Goal: Task Accomplishment & Management: Complete application form

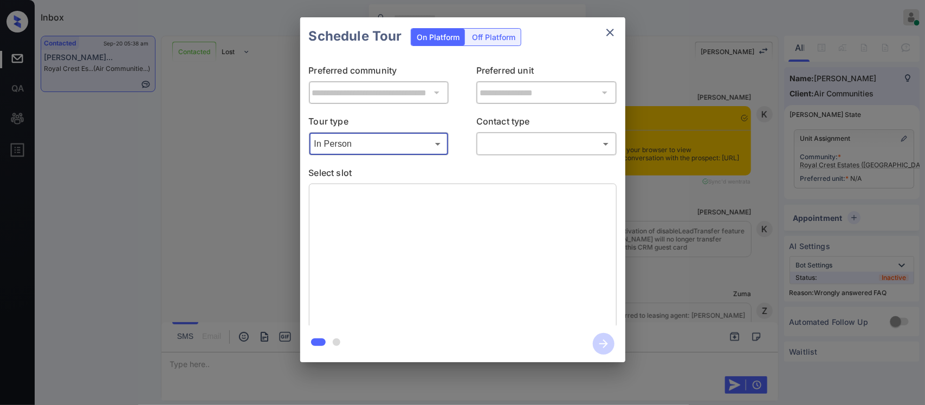
scroll to position [8052, 0]
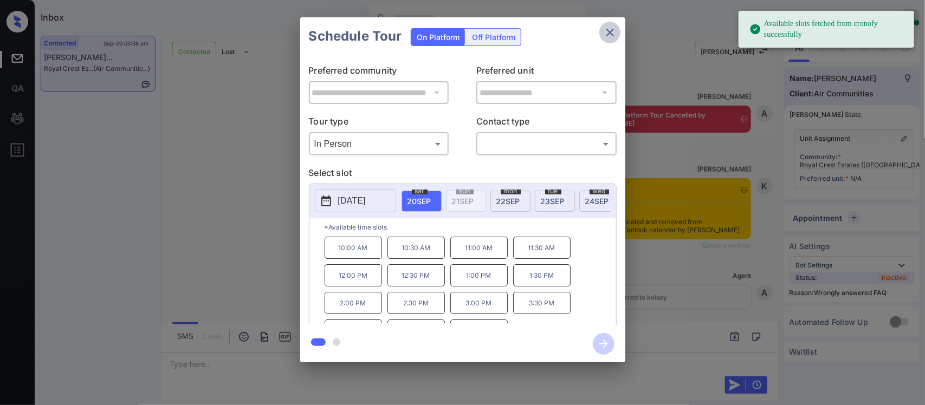
click at [611, 31] on icon "close" at bounding box center [610, 33] width 8 height 8
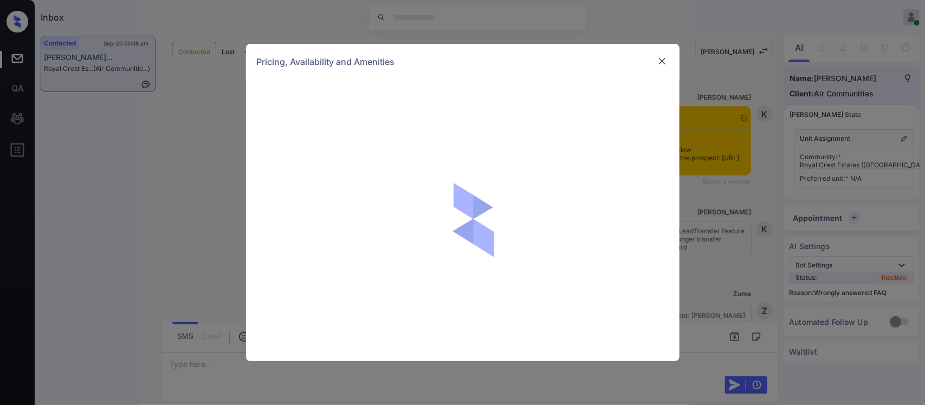
scroll to position [7369, 0]
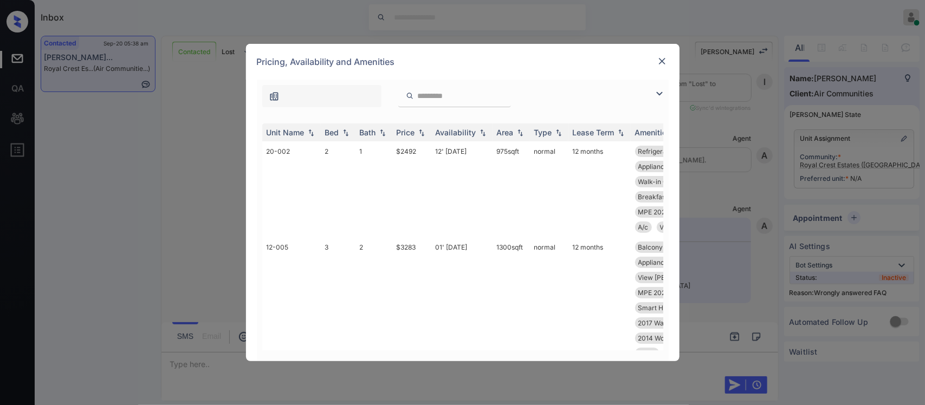
click at [426, 137] on div "Price" at bounding box center [412, 132] width 30 height 9
click at [426, 137] on img at bounding box center [421, 133] width 11 height 8
click at [417, 209] on td "$2428" at bounding box center [411, 196] width 39 height 111
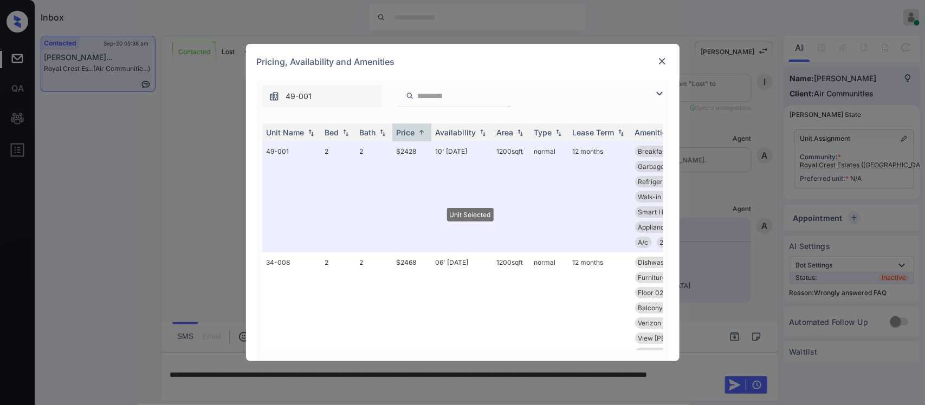
click at [662, 66] on img at bounding box center [662, 61] width 11 height 11
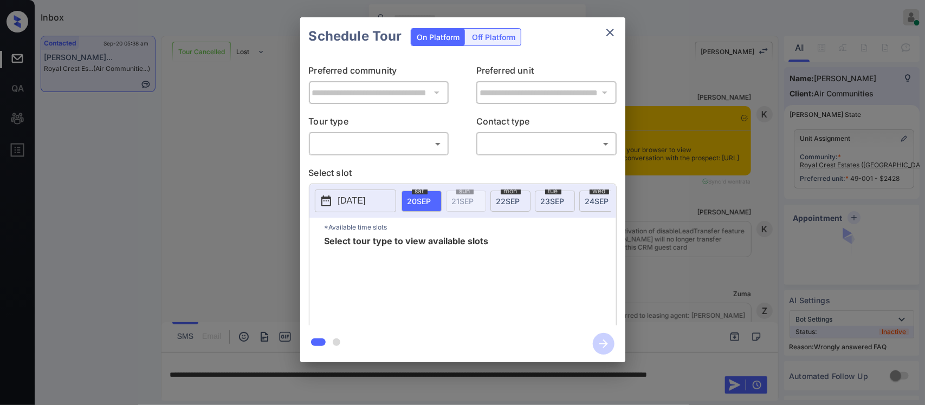
scroll to position [7369, 0]
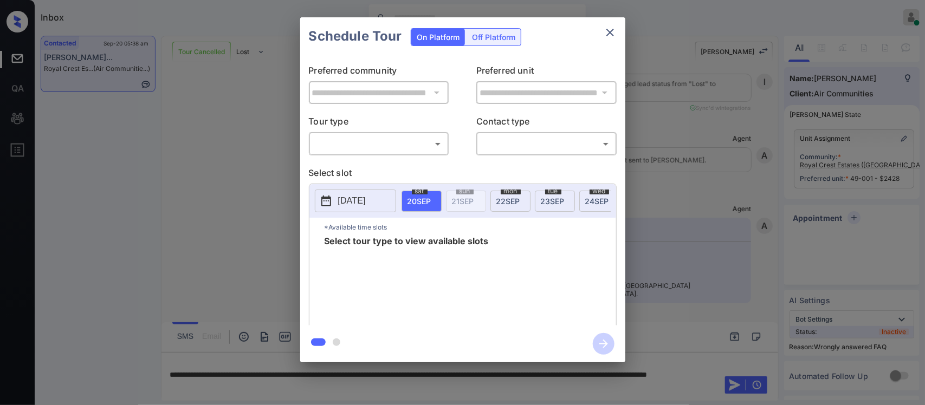
click at [366, 134] on div "​ ​" at bounding box center [379, 143] width 140 height 23
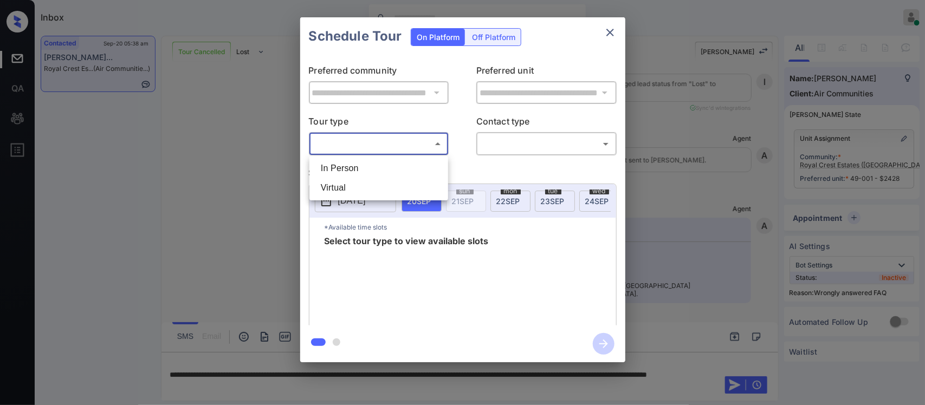
drag, startPoint x: 366, startPoint y: 147, endPoint x: 359, endPoint y: 168, distance: 23.0
click at [359, 168] on body "Inbox Almas Zainab Online Set yourself offline Set yourself on break Profile Sw…" at bounding box center [462, 202] width 925 height 405
click at [359, 168] on li "In Person" at bounding box center [378, 169] width 133 height 20
type input "********"
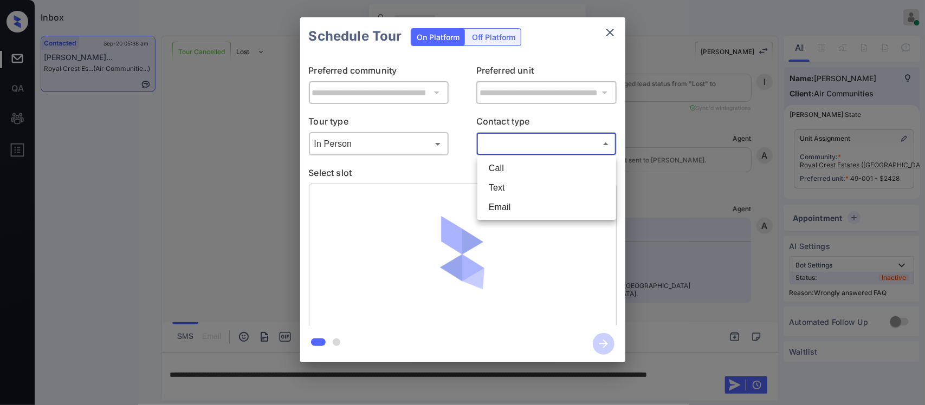
drag, startPoint x: 521, startPoint y: 152, endPoint x: 515, endPoint y: 180, distance: 28.9
click at [515, 180] on body "Inbox Almas Zainab Online Set yourself offline Set yourself on break Profile Sw…" at bounding box center [462, 202] width 925 height 405
click at [515, 180] on li "Text" at bounding box center [546, 188] width 133 height 20
type input "****"
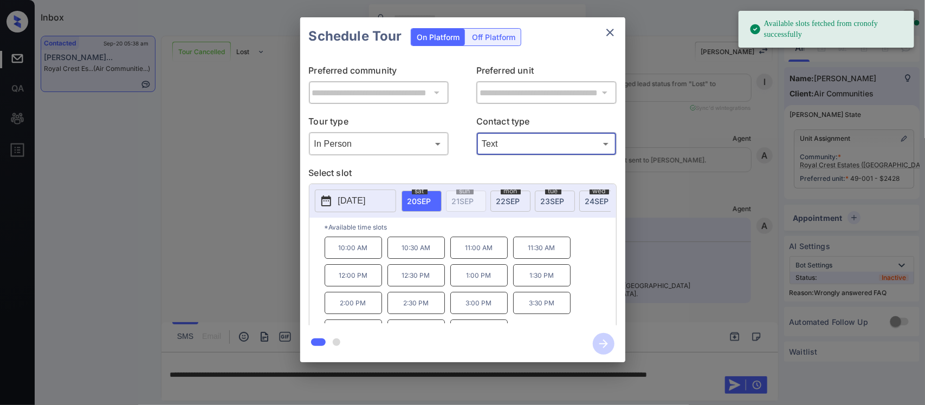
click at [427, 258] on p "10:30 AM" at bounding box center [415, 248] width 57 height 22
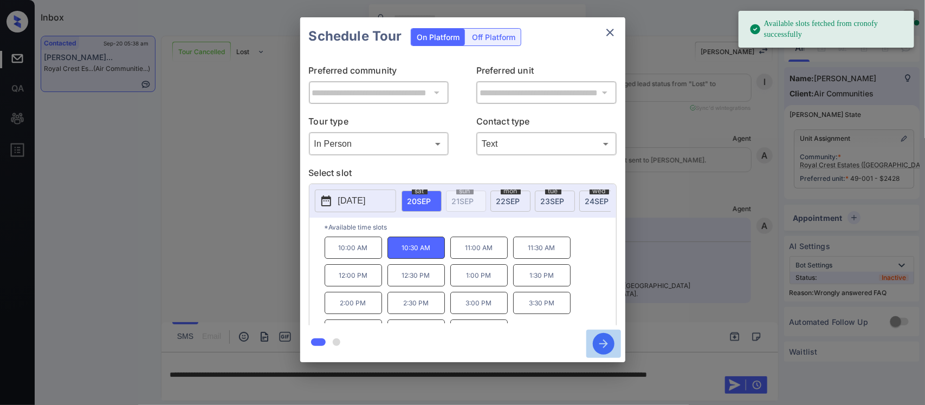
click at [595, 345] on icon "button" at bounding box center [604, 344] width 22 height 22
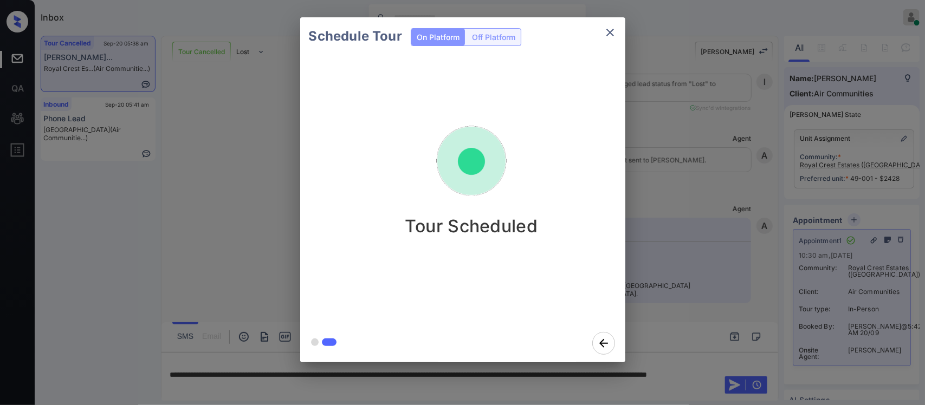
click at [732, 263] on div "Schedule Tour On Platform Off Platform Tour Scheduled" at bounding box center [462, 190] width 925 height 380
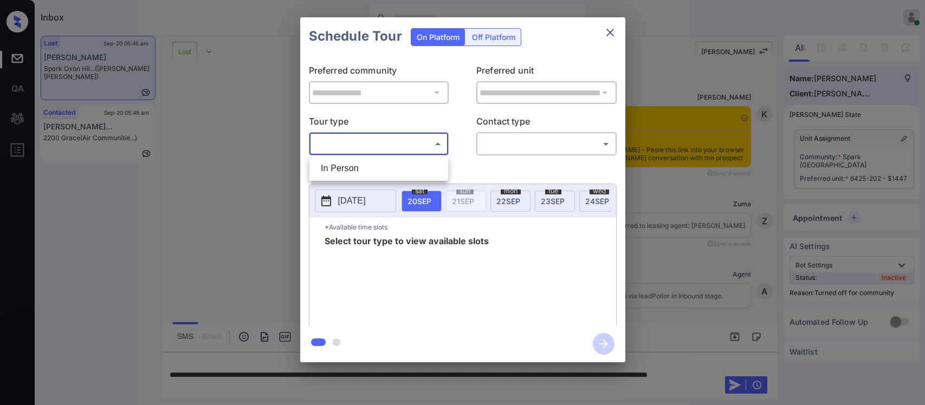
click at [378, 152] on body "Inbox [PERSON_NAME] Online Set yourself offline Set yourself on break Profile S…" at bounding box center [462, 202] width 925 height 405
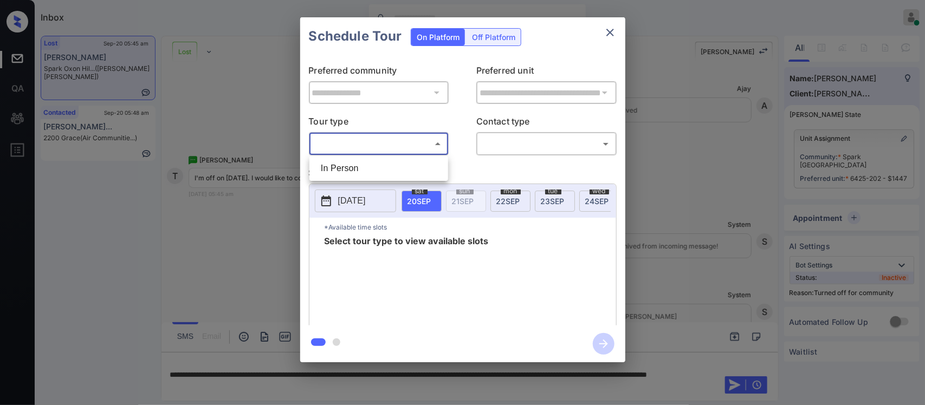
click at [377, 165] on li "In Person" at bounding box center [378, 169] width 133 height 20
type input "********"
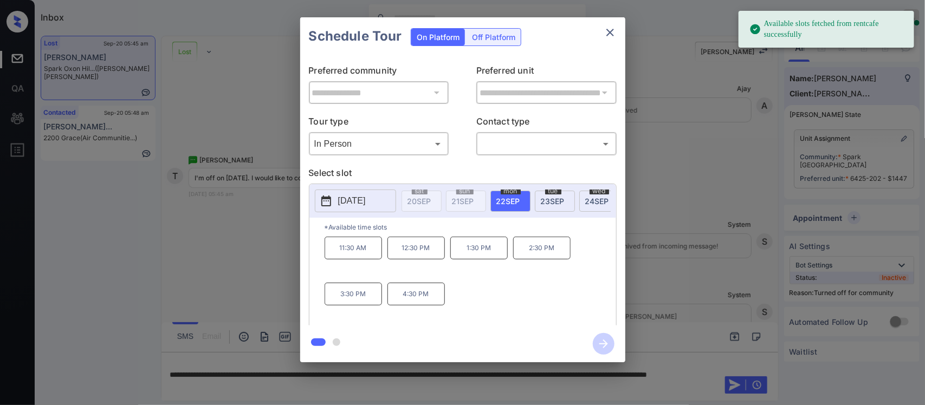
click at [549, 204] on span "23 SEP" at bounding box center [553, 201] width 24 height 9
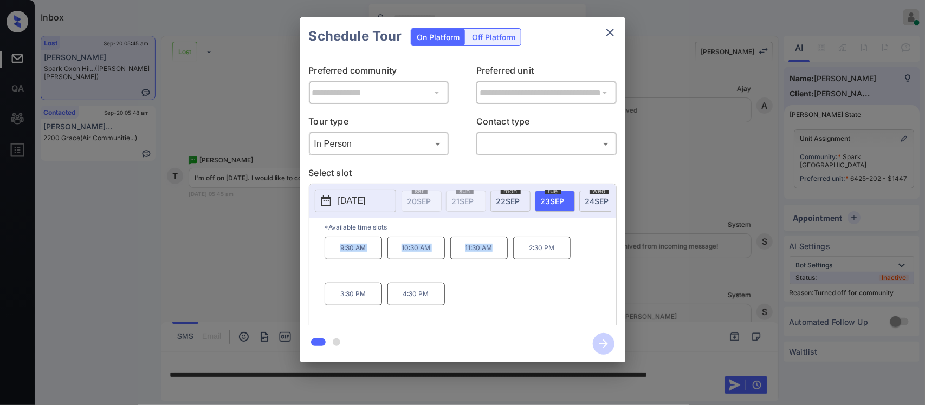
drag, startPoint x: 336, startPoint y: 264, endPoint x: 497, endPoint y: 269, distance: 161.0
click at [497, 269] on div "9:30 AM 10:30 AM 11:30 AM 2:30 PM 3:30 PM 4:30 PM" at bounding box center [470, 280] width 291 height 87
copy div "9:30 AM 10:30 AM 11:30 AM"
click at [740, 291] on div "**********" at bounding box center [462, 190] width 925 height 380
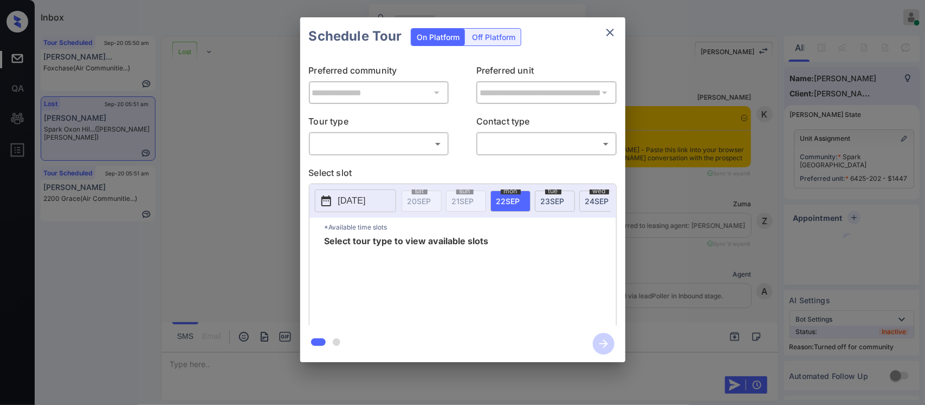
scroll to position [5937, 0]
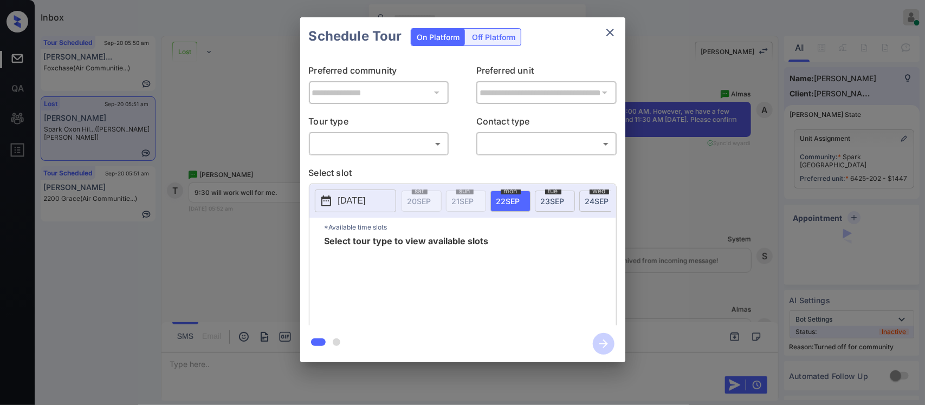
click at [404, 133] on div "​ ​" at bounding box center [379, 143] width 140 height 23
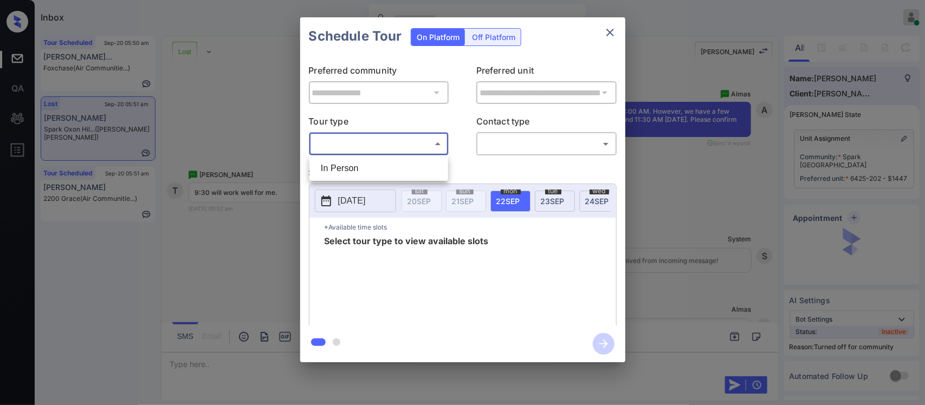
click at [403, 139] on body "Inbox [PERSON_NAME] Online Set yourself offline Set yourself on break Profile S…" at bounding box center [462, 202] width 925 height 405
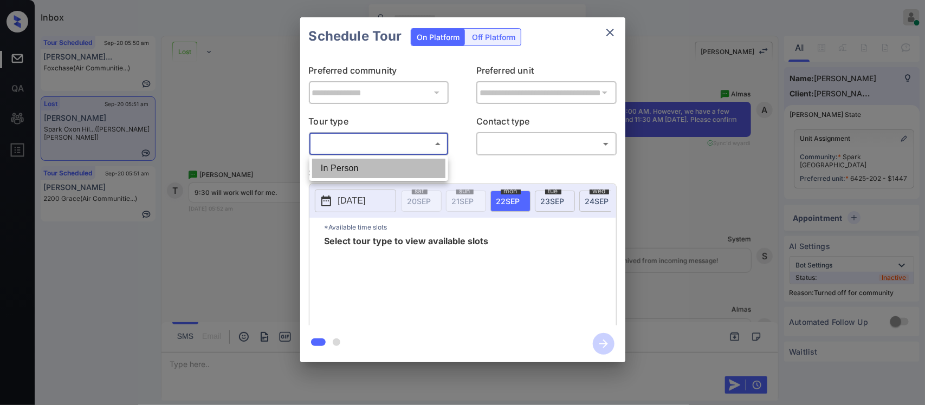
click at [391, 165] on li "In Person" at bounding box center [378, 169] width 133 height 20
type input "********"
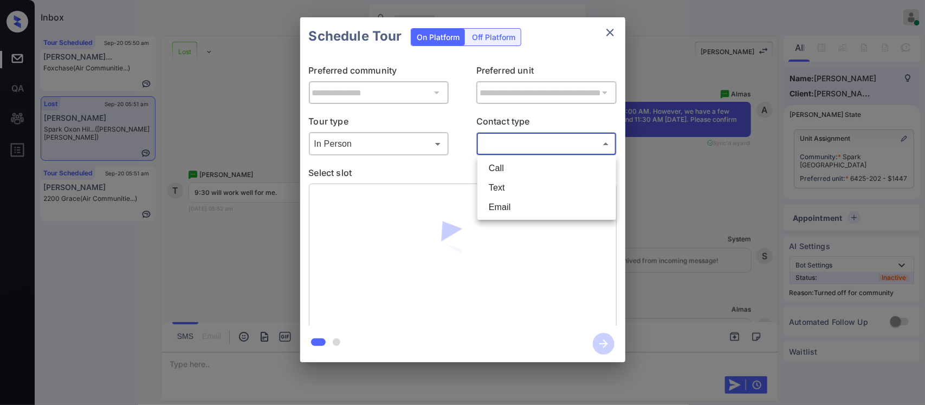
click at [543, 147] on body "Inbox [PERSON_NAME] Online Set yourself offline Set yourself on break Profile S…" at bounding box center [462, 202] width 925 height 405
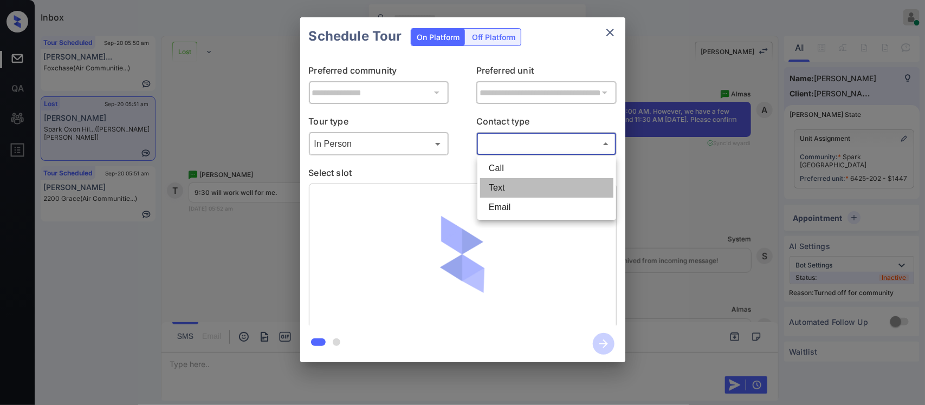
click at [523, 186] on li "Text" at bounding box center [546, 188] width 133 height 20
type input "****"
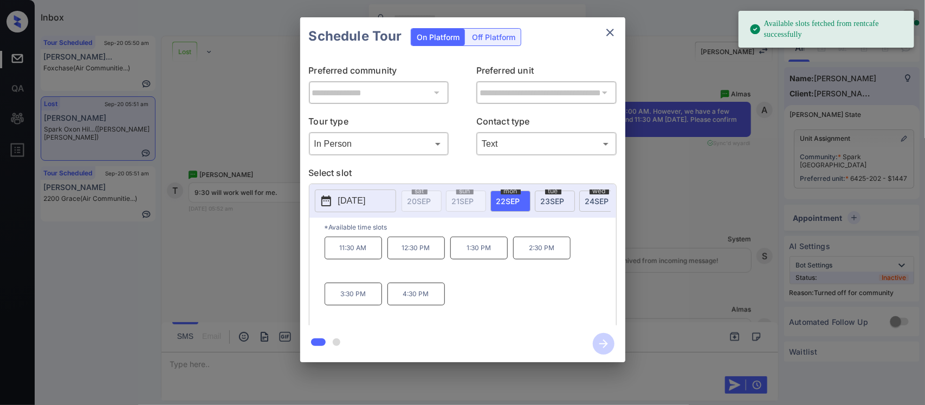
click at [550, 208] on div "[DATE]" at bounding box center [555, 201] width 40 height 21
click at [359, 255] on p "9:30 AM" at bounding box center [353, 248] width 57 height 23
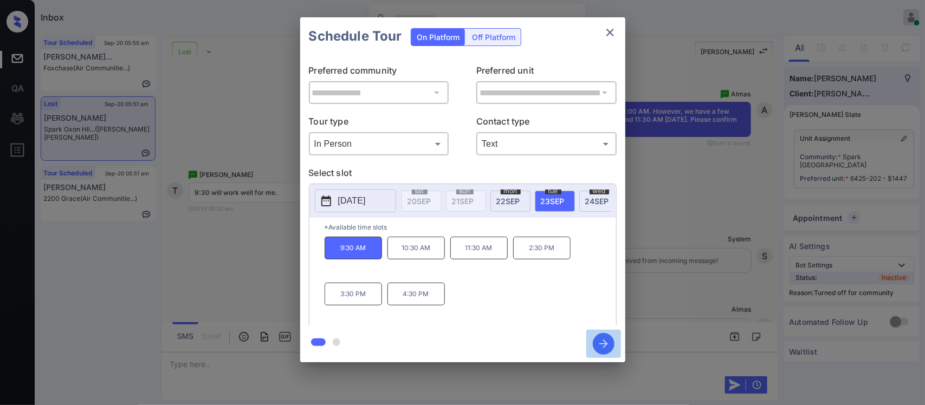
click at [611, 342] on icon "button" at bounding box center [604, 344] width 22 height 22
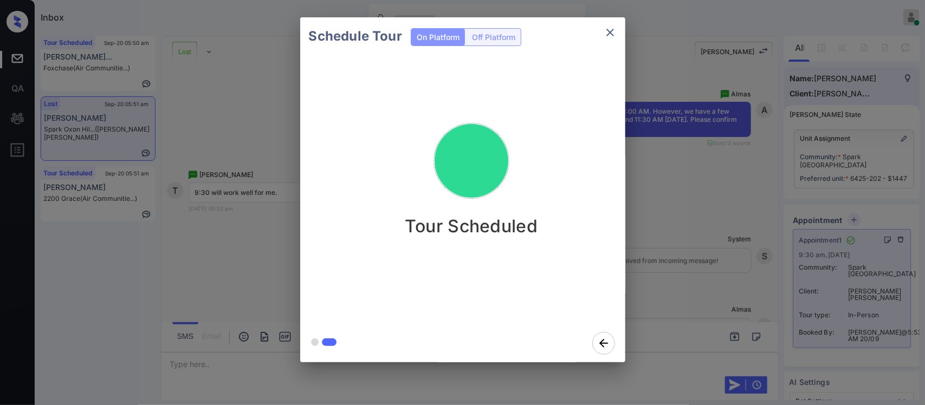
click at [759, 278] on div "Schedule Tour On Platform Off Platform Tour Scheduled" at bounding box center [462, 190] width 925 height 380
